Goal: Transaction & Acquisition: Download file/media

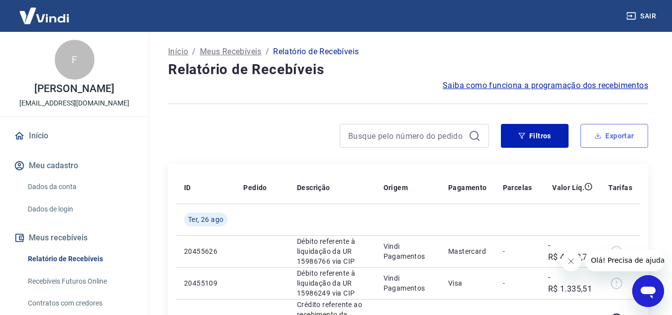
click at [606, 137] on button "Exportar" at bounding box center [614, 136] width 68 height 24
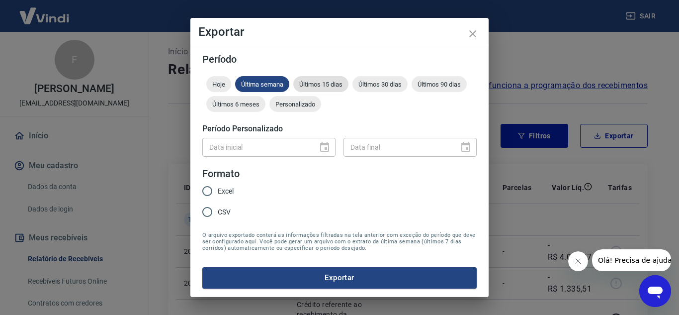
click at [321, 78] on div "Últimos 15 dias" at bounding box center [320, 84] width 55 height 16
click at [225, 189] on span "Excel" at bounding box center [226, 191] width 16 height 10
click at [218, 189] on input "Excel" at bounding box center [207, 190] width 21 height 21
radio input "true"
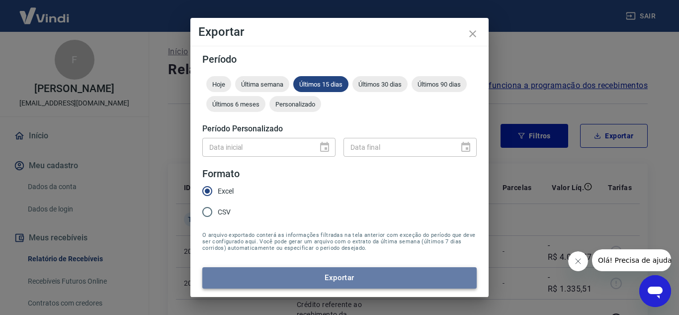
click at [336, 277] on button "Exportar" at bounding box center [339, 277] width 274 height 21
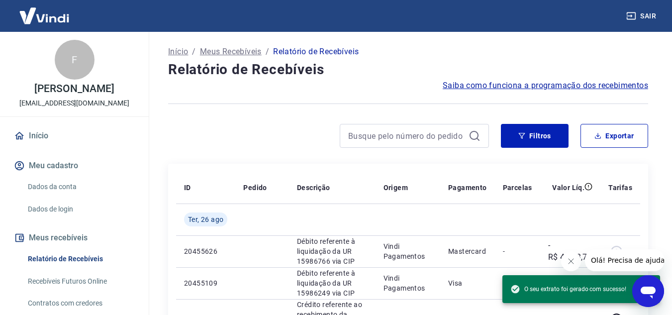
drag, startPoint x: 646, startPoint y: 14, endPoint x: 603, endPoint y: 0, distance: 45.4
click at [646, 14] on button "Sair" at bounding box center [642, 16] width 36 height 18
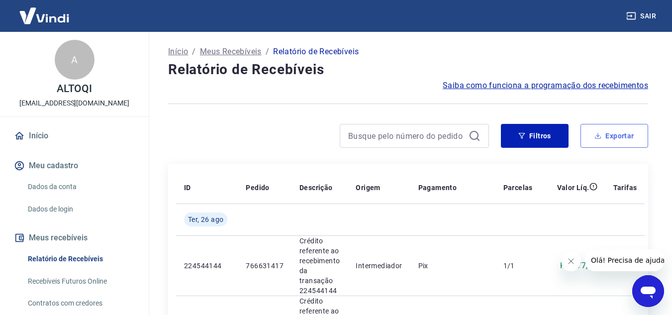
click at [620, 141] on button "Exportar" at bounding box center [614, 136] width 68 height 24
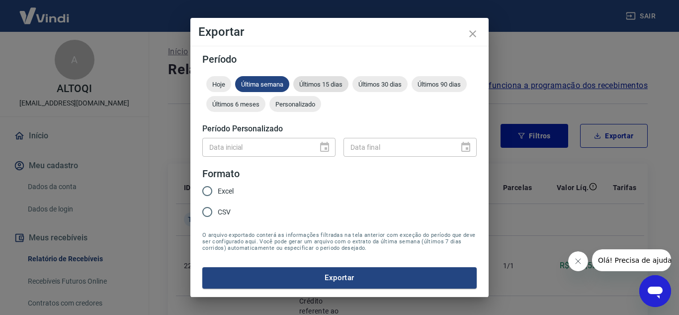
drag, startPoint x: 316, startPoint y: 82, endPoint x: 302, endPoint y: 115, distance: 35.9
click at [317, 82] on span "Últimos 15 dias" at bounding box center [320, 84] width 55 height 7
click at [226, 189] on span "Excel" at bounding box center [226, 191] width 16 height 10
click at [218, 189] on input "Excel" at bounding box center [207, 190] width 21 height 21
radio input "true"
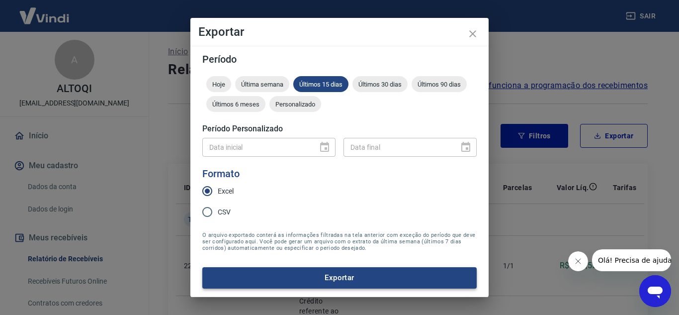
click at [392, 276] on button "Exportar" at bounding box center [339, 277] width 274 height 21
